Goal: Navigation & Orientation: Go to known website

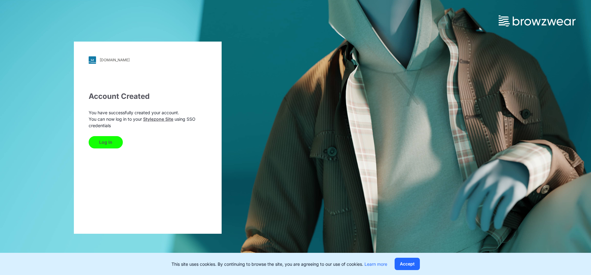
click at [106, 143] on button "Log In" at bounding box center [106, 142] width 34 height 12
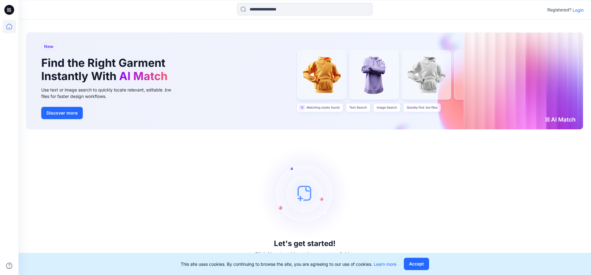
click at [581, 11] on p "Login" at bounding box center [577, 10] width 11 height 6
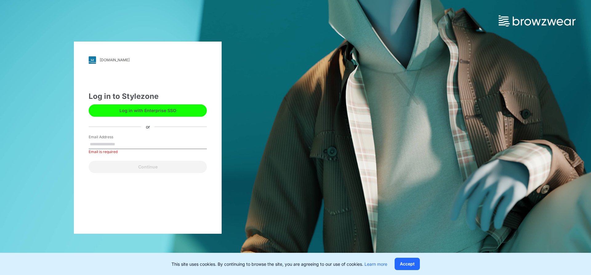
click at [192, 111] on button "Log in with Enterprise SSO" at bounding box center [148, 110] width 118 height 12
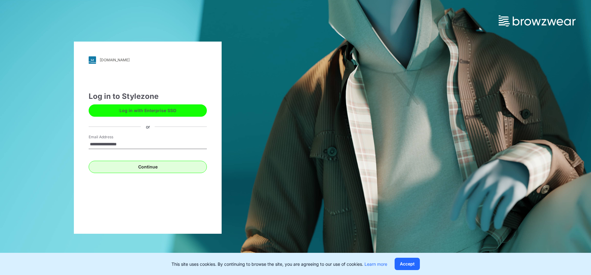
type input "**********"
click at [162, 167] on button "Continue" at bounding box center [148, 167] width 118 height 12
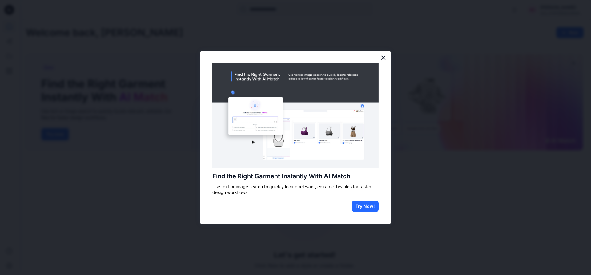
click at [381, 60] on button "×" at bounding box center [383, 58] width 6 height 10
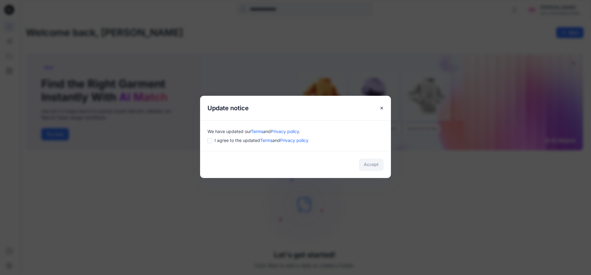
click at [206, 142] on div "We have updated our Terms and Privacy policy . I agree to the updated Terms and…" at bounding box center [295, 135] width 191 height 30
click at [366, 165] on button "Accept" at bounding box center [371, 164] width 25 height 12
